Goal: Task Accomplishment & Management: Manage account settings

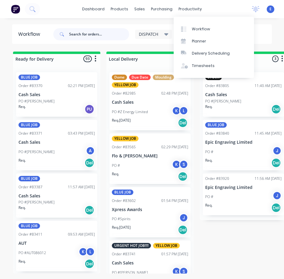
click at [113, 35] on input "text" at bounding box center [99, 34] width 60 height 12
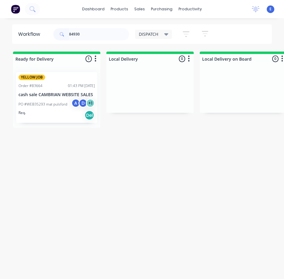
click at [39, 113] on div "Req. Del" at bounding box center [56, 115] width 76 height 10
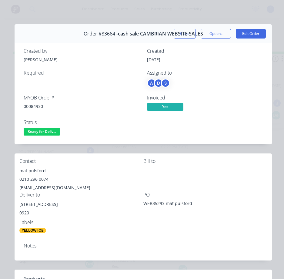
click at [31, 104] on div "00084930" at bounding box center [82, 106] width 116 height 6
copy div "00084930"
click at [27, 168] on div "mat pulsford" at bounding box center [81, 170] width 124 height 8
click at [26, 167] on div "mat pulsford" at bounding box center [81, 170] width 124 height 8
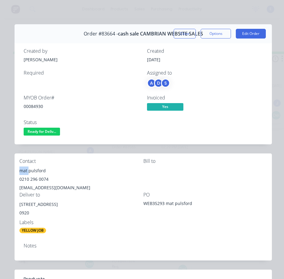
click at [28, 169] on div "mat pulsford" at bounding box center [81, 170] width 124 height 8
click at [30, 179] on div "0210 296 0074" at bounding box center [81, 179] width 124 height 8
click at [31, 180] on div "0210 296 0074" at bounding box center [81, 179] width 124 height 8
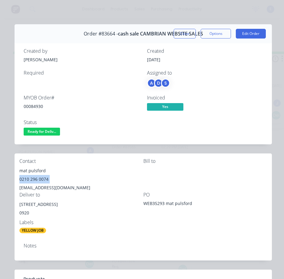
click at [31, 180] on div "0210 296 0074" at bounding box center [81, 179] width 124 height 8
drag, startPoint x: 31, startPoint y: 180, endPoint x: 28, endPoint y: 177, distance: 4.5
click at [28, 177] on div "0210 296 0074" at bounding box center [81, 179] width 124 height 8
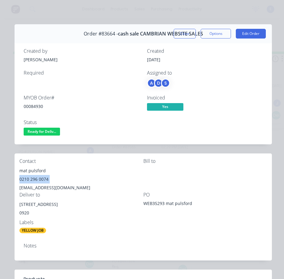
click at [28, 177] on div "0210 296 0074" at bounding box center [81, 179] width 124 height 8
copy div "0210 296 0074"
click at [47, 186] on div "[EMAIL_ADDRESS][DOMAIN_NAME]" at bounding box center [81, 187] width 124 height 8
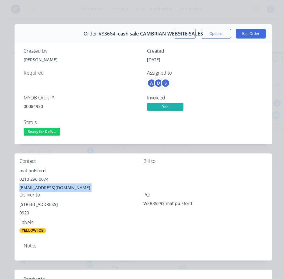
copy div "[EMAIL_ADDRESS][DOMAIN_NAME]"
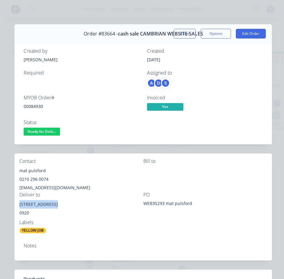
drag, startPoint x: 52, startPoint y: 204, endPoint x: 21, endPoint y: 206, distance: 30.7
click at [21, 206] on div "[STREET_ADDRESS]" at bounding box center [81, 204] width 124 height 8
copy div "[STREET_ADDRESS]"
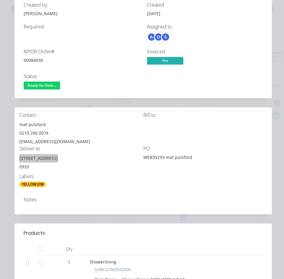
scroll to position [30, 0]
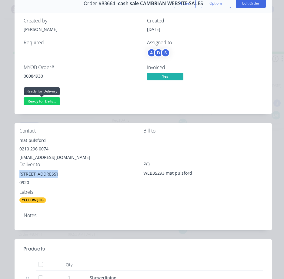
click at [35, 102] on span "Ready for Deliv..." at bounding box center [42, 101] width 36 height 8
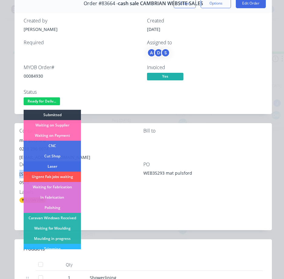
scroll to position [91, 0]
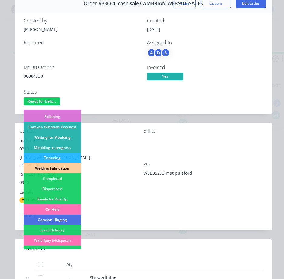
drag, startPoint x: 56, startPoint y: 189, endPoint x: 158, endPoint y: 164, distance: 105.7
click at [56, 189] on div "Dispatched" at bounding box center [52, 189] width 57 height 10
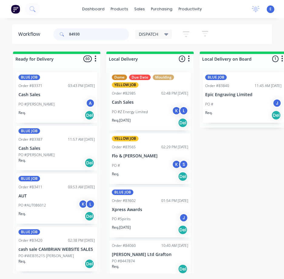
click at [88, 31] on input "84930" at bounding box center [99, 34] width 60 height 12
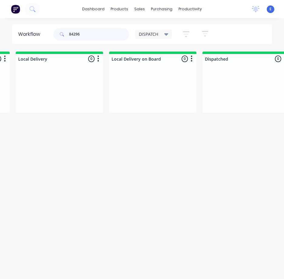
scroll to position [0, 0]
click at [97, 37] on input "84296" at bounding box center [99, 34] width 60 height 12
click at [96, 37] on input "84296" at bounding box center [99, 34] width 60 height 12
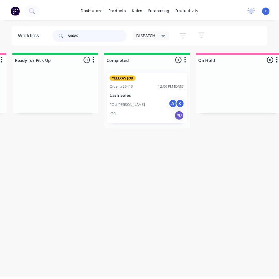
scroll to position [0, 778]
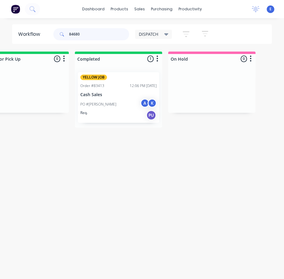
type input "84680"
click at [122, 105] on div "PO #[PERSON_NAME] A K" at bounding box center [118, 104] width 76 height 12
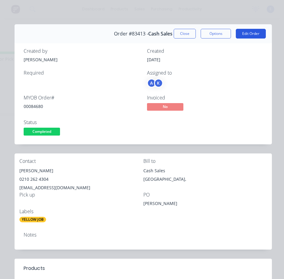
click at [244, 34] on button "Edit Order" at bounding box center [251, 34] width 30 height 10
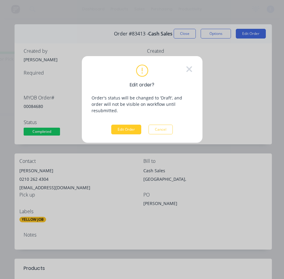
click at [126, 124] on button "Edit Order" at bounding box center [126, 129] width 30 height 10
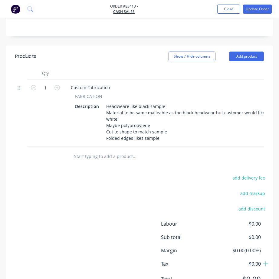
scroll to position [263, 0]
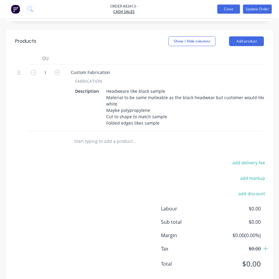
click at [222, 7] on button "Close" at bounding box center [228, 9] width 23 height 9
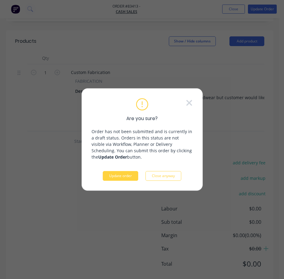
click at [126, 178] on button "Update order" at bounding box center [120, 176] width 35 height 10
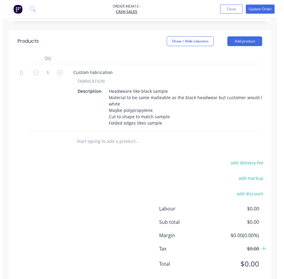
scroll to position [0, 0]
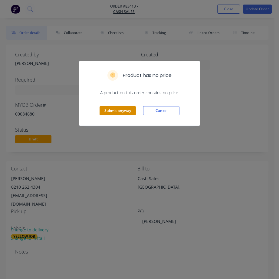
click at [108, 109] on button "Submit anyway" at bounding box center [118, 110] width 36 height 9
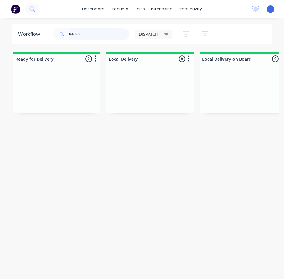
click at [88, 35] on input "84680" at bounding box center [99, 34] width 60 height 12
click at [63, 91] on div "PO #228123064" at bounding box center [56, 92] width 76 height 5
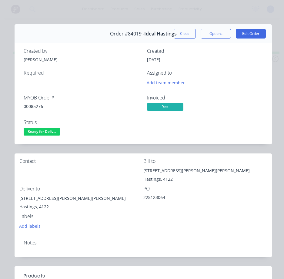
click at [32, 107] on div "00085276" at bounding box center [82, 106] width 116 height 6
click at [32, 106] on div "00085276" at bounding box center [82, 106] width 116 height 6
copy div "00085276"
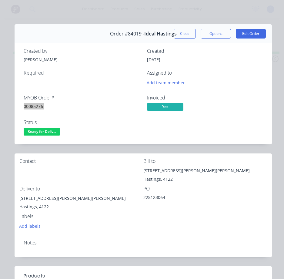
scroll to position [30, 0]
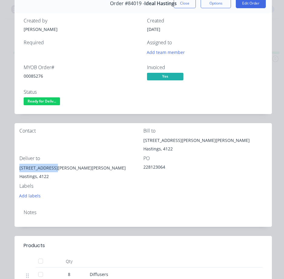
drag, startPoint x: 52, startPoint y: 168, endPoint x: 18, endPoint y: 170, distance: 33.7
click at [18, 170] on div "Contact Bill to [STREET_ADDRESS][GEOGRAPHIC_DATA][PERSON_NAME][PERSON_NAME][PER…" at bounding box center [143, 163] width 257 height 81
copy div "[STREET_ADDRESS][PERSON_NAME]"
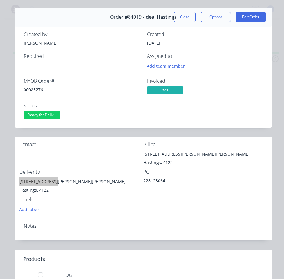
scroll to position [0, 0]
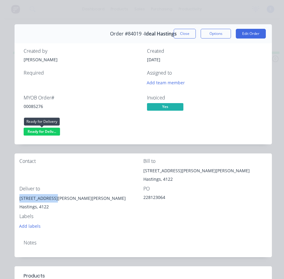
click at [48, 132] on span "Ready for Deliv..." at bounding box center [42, 132] width 36 height 8
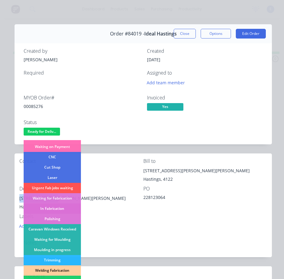
scroll to position [61, 0]
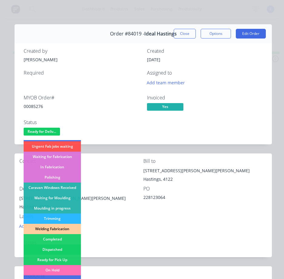
click at [65, 249] on div "Dispatched" at bounding box center [52, 249] width 57 height 10
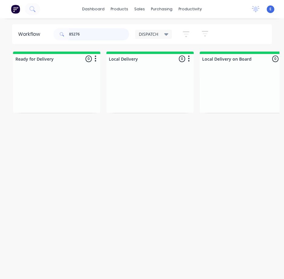
click at [88, 35] on input "85276" at bounding box center [99, 34] width 60 height 12
click at [89, 36] on input "85276" at bounding box center [99, 34] width 60 height 12
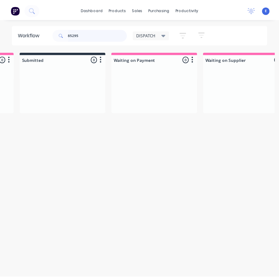
scroll to position [0, 0]
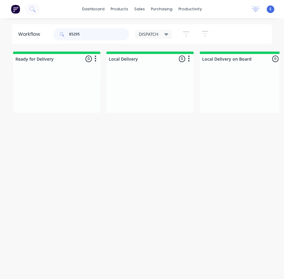
click at [105, 36] on input "85295" at bounding box center [99, 34] width 60 height 12
drag, startPoint x: 95, startPoint y: 36, endPoint x: 29, endPoint y: 21, distance: 66.9
click at [29, 21] on div "dashboard products sales purchasing productivity dashboard products Product Cat…" at bounding box center [139, 127] width 279 height 254
type input "[PERSON_NAME]"
drag, startPoint x: 46, startPoint y: 23, endPoint x: 38, endPoint y: 16, distance: 10.6
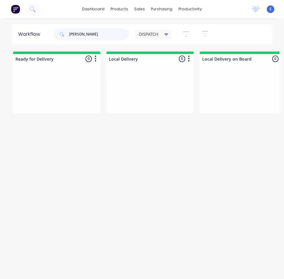
click at [31, 21] on div "dashboard products sales purchasing productivity dashboard products Product Cat…" at bounding box center [139, 127] width 279 height 254
click at [34, 9] on icon at bounding box center [31, 8] width 5 height 5
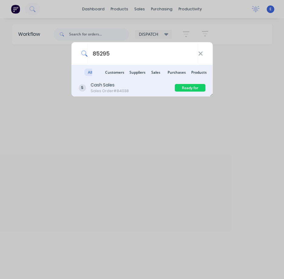
type input "85295"
click at [139, 90] on div "Cash Sales Sales Order #84038" at bounding box center [126, 88] width 96 height 12
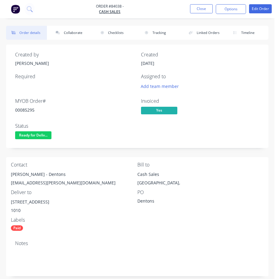
click at [25, 109] on div "00085295" at bounding box center [74, 110] width 119 height 6
copy div "00085295"
drag, startPoint x: 40, startPoint y: 175, endPoint x: 12, endPoint y: 172, distance: 29.0
click at [10, 172] on div "Contact [PERSON_NAME] - Dentons [EMAIL_ADDRESS][PERSON_NAME][DOMAIN_NAME] Bill …" at bounding box center [137, 196] width 263 height 79
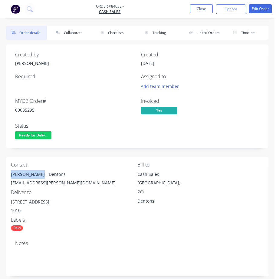
copy div "[PERSON_NAME]"
drag, startPoint x: 43, startPoint y: 175, endPoint x: 56, endPoint y: 172, distance: 13.4
click at [70, 169] on div "Contact [PERSON_NAME] - Dentons [PERSON_NAME][EMAIL_ADDRESS][PERSON_NAME][DOMAI…" at bounding box center [74, 176] width 127 height 28
copy div "Dentons"
click at [57, 182] on div "[EMAIL_ADDRESS][PERSON_NAME][DOMAIN_NAME]" at bounding box center [74, 182] width 127 height 8
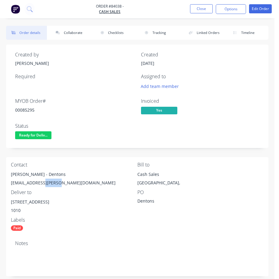
click at [57, 182] on div "[EMAIL_ADDRESS][PERSON_NAME][DOMAIN_NAME]" at bounding box center [74, 182] width 127 height 8
copy div "[EMAIL_ADDRESS][PERSON_NAME][DOMAIN_NAME]"
drag, startPoint x: 57, startPoint y: 202, endPoint x: 8, endPoint y: 201, distance: 49.1
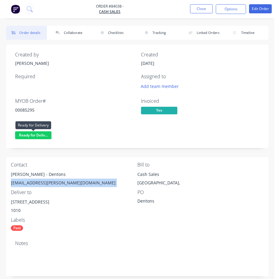
click at [29, 135] on span "Ready for Deliv..." at bounding box center [33, 135] width 36 height 8
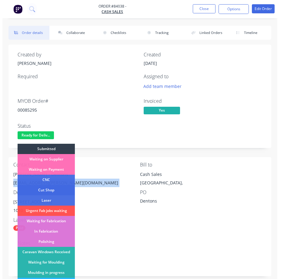
scroll to position [91, 0]
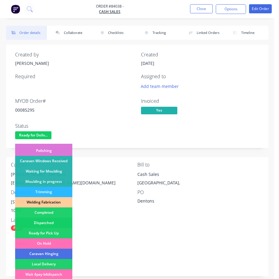
click at [45, 222] on div "Dispatched" at bounding box center [43, 222] width 57 height 10
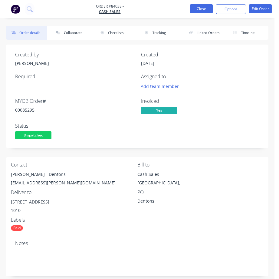
click at [201, 7] on button "Close" at bounding box center [201, 8] width 23 height 9
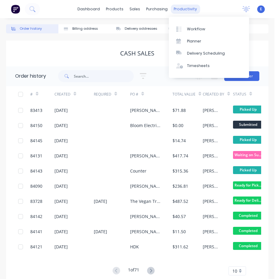
click at [184, 9] on div "productivity" at bounding box center [185, 9] width 29 height 9
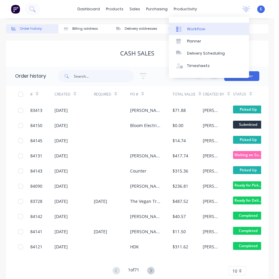
click at [194, 28] on div "Workflow" at bounding box center [196, 28] width 18 height 5
